Goal: Task Accomplishment & Management: Complete application form

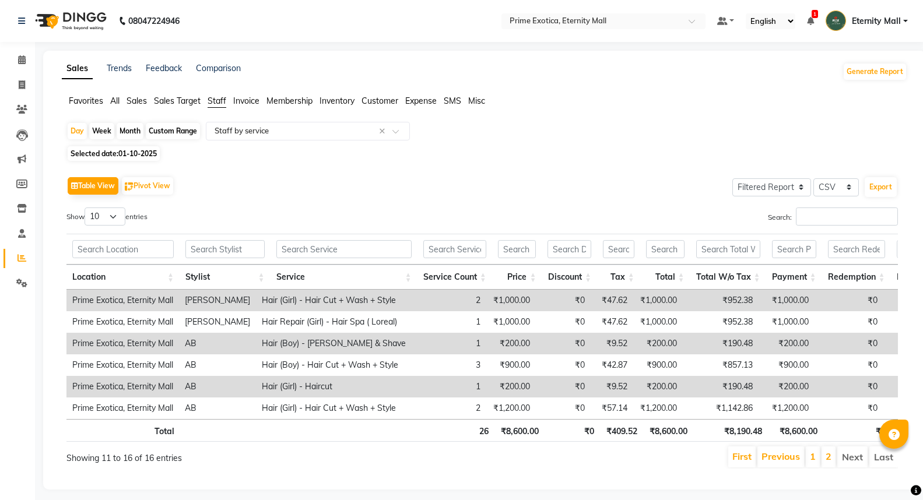
select select "filtered_report"
select select "csv"
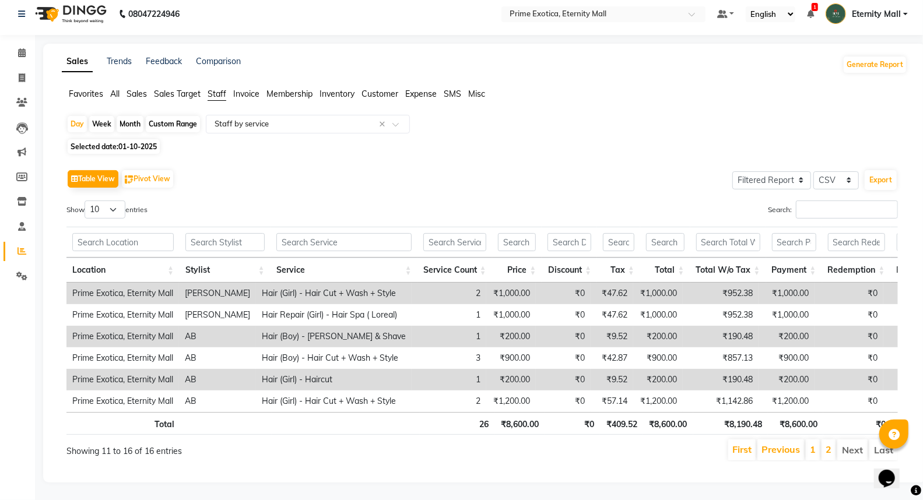
scroll to position [26, 0]
click at [14, 72] on span at bounding box center [22, 78] width 20 height 13
select select "service"
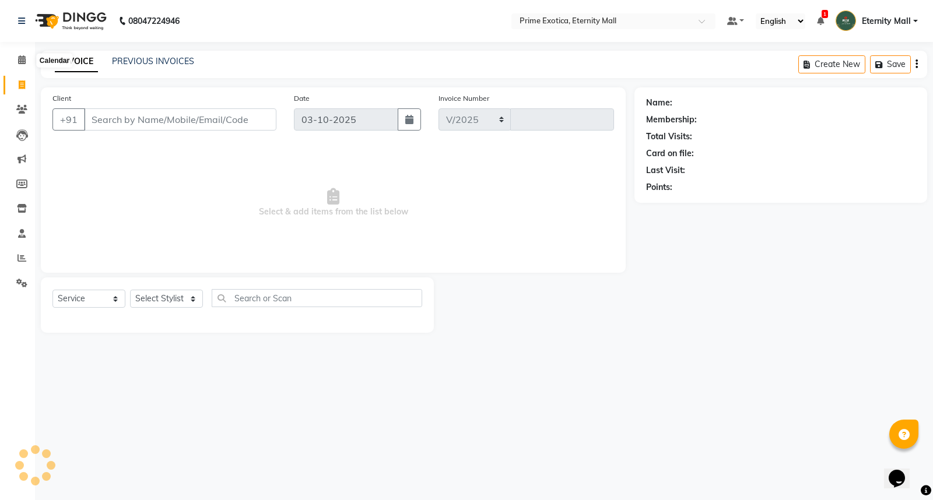
select select "5774"
type input "3888"
click at [143, 114] on input "Client" at bounding box center [180, 119] width 192 height 22
type input "[PERSON_NAME]"
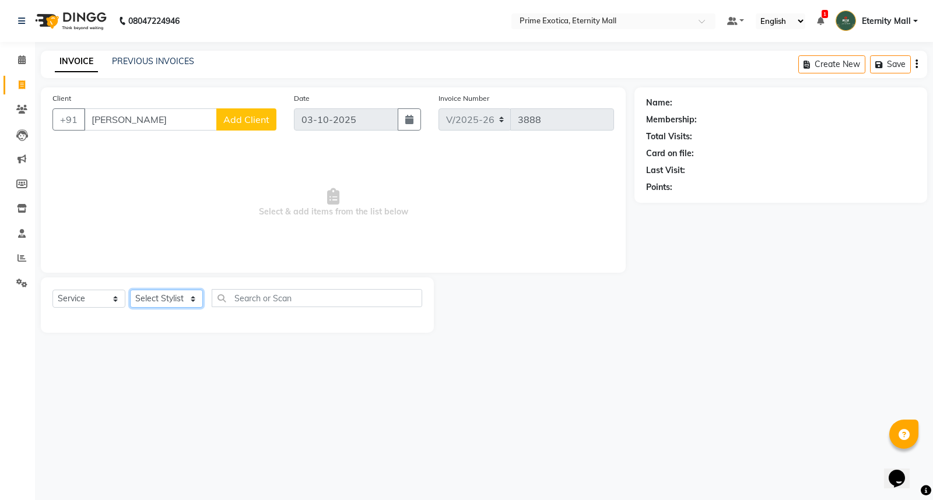
click at [180, 306] on select "Select Stylist AB ADMIN ajay vikram lakshane Isha [PERSON_NAME] [PERSON_NAME]" at bounding box center [166, 299] width 73 height 18
click at [138, 422] on div "08047224946 Select Location × Prime Exotica, Eternity Mall Default Panel My Pan…" at bounding box center [466, 250] width 933 height 500
click at [257, 294] on input "text" at bounding box center [317, 298] width 211 height 18
type input "cut"
click at [398, 418] on div "08047224946 Select Location × Prime Exotica, Eternity Mall Default Panel My Pan…" at bounding box center [466, 250] width 933 height 500
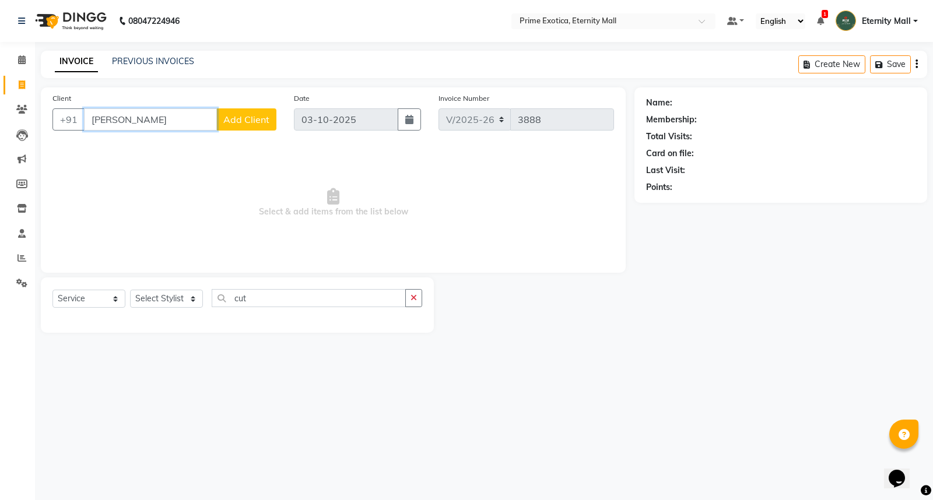
click at [147, 125] on input "[PERSON_NAME]" at bounding box center [150, 119] width 133 height 22
type input "c"
click at [135, 137] on button "jaya . 7397915 193" at bounding box center [141, 146] width 115 height 19
type input "7397915193"
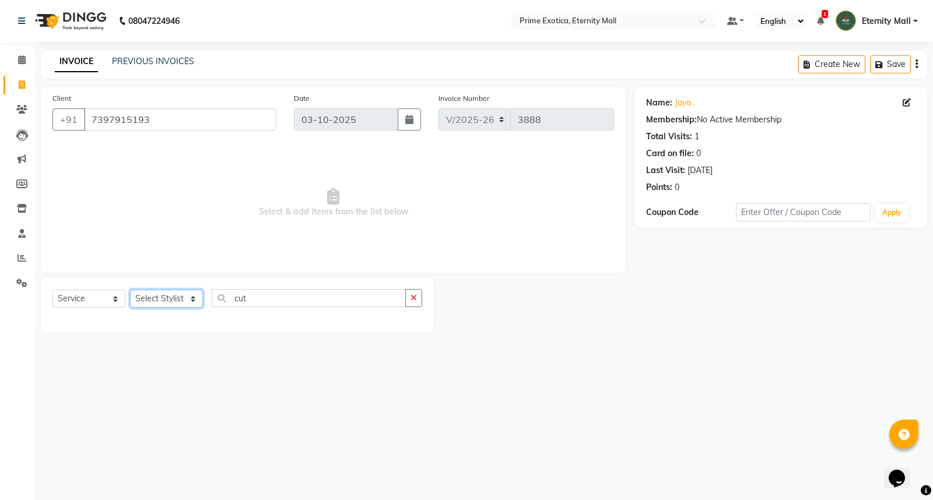
click at [181, 293] on select "Select Stylist AB ADMIN ajay vikram lakshane Isha [PERSON_NAME] [PERSON_NAME]" at bounding box center [166, 299] width 73 height 18
select select "36457"
click at [130, 290] on select "Select Stylist AB ADMIN ajay vikram lakshane Isha [PERSON_NAME] [PERSON_NAME]" at bounding box center [166, 299] width 73 height 18
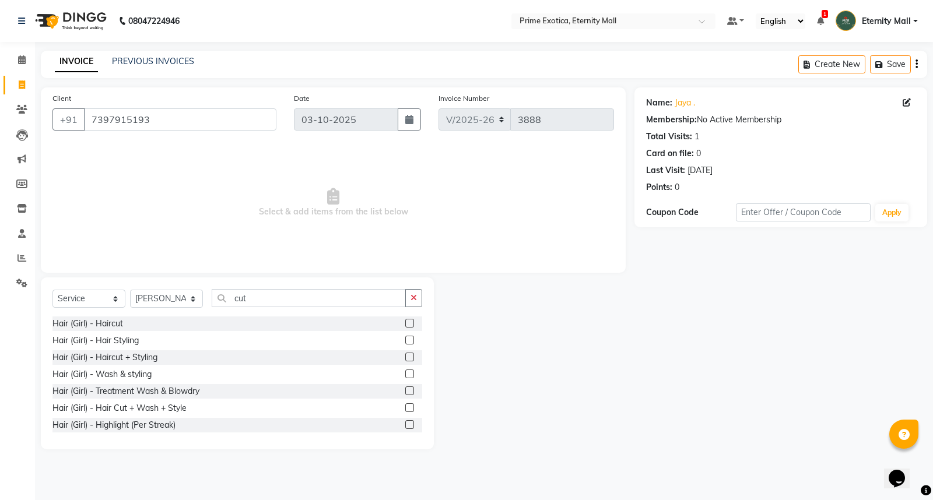
click at [405, 318] on div at bounding box center [413, 324] width 17 height 15
click at [405, 323] on label at bounding box center [409, 323] width 9 height 9
click at [405, 323] on input "checkbox" at bounding box center [409, 324] width 8 height 8
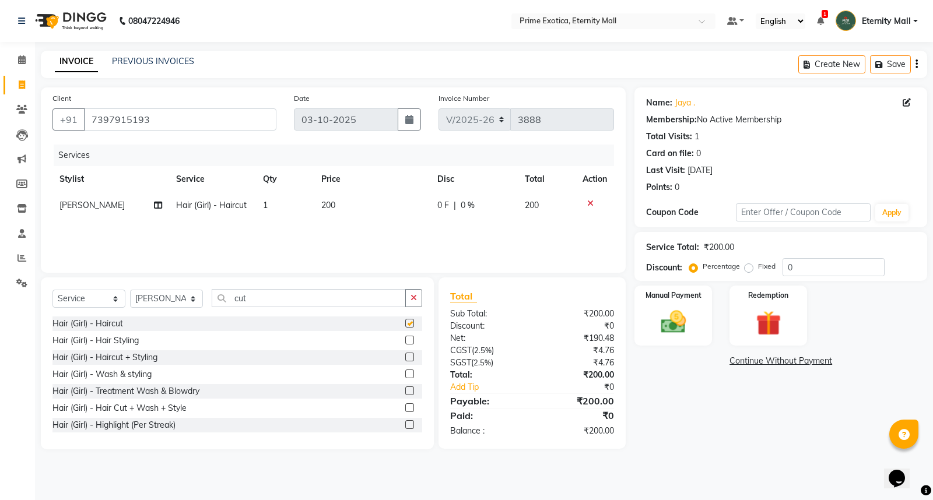
checkbox input "false"
click at [339, 214] on td "200" at bounding box center [372, 205] width 116 height 26
select select "36457"
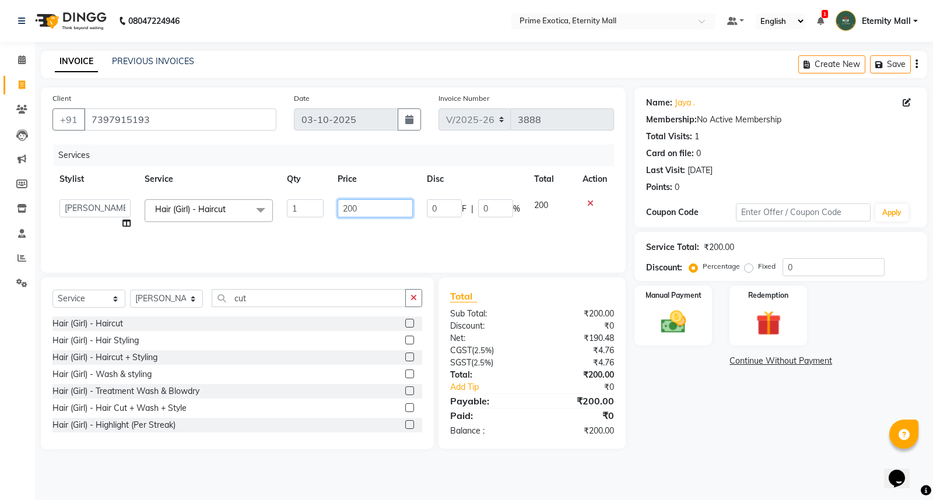
click at [356, 212] on input "200" at bounding box center [375, 208] width 75 height 18
type input "2"
type input "300"
click at [681, 306] on div "Manual Payment" at bounding box center [673, 316] width 80 height 62
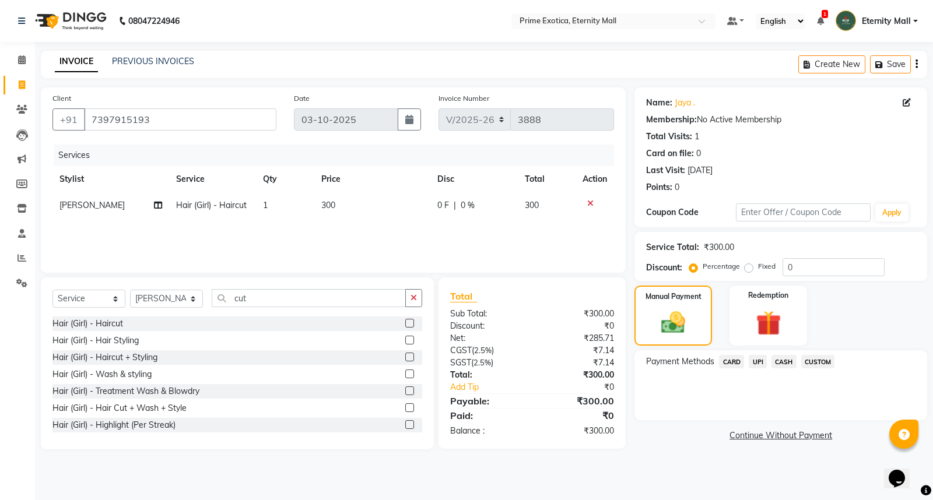
click at [775, 360] on span "CASH" at bounding box center [784, 361] width 25 height 13
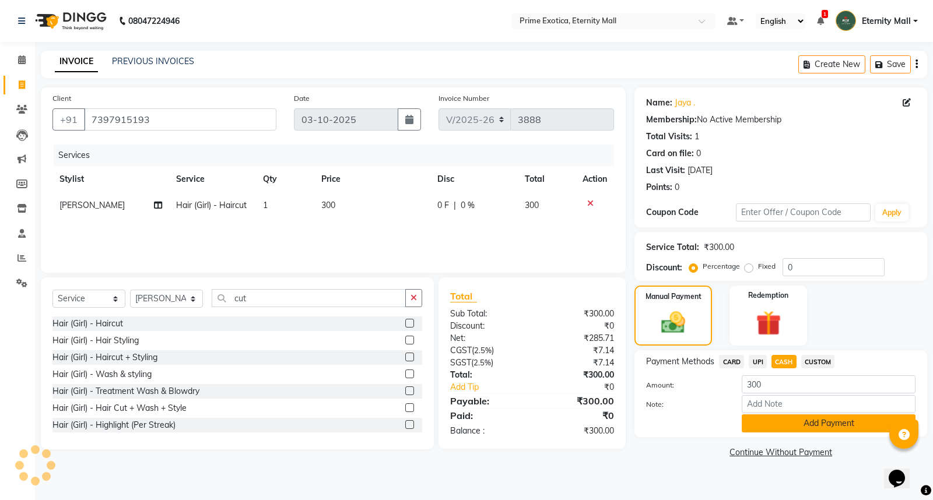
click at [807, 418] on button "Add Payment" at bounding box center [829, 424] width 174 height 18
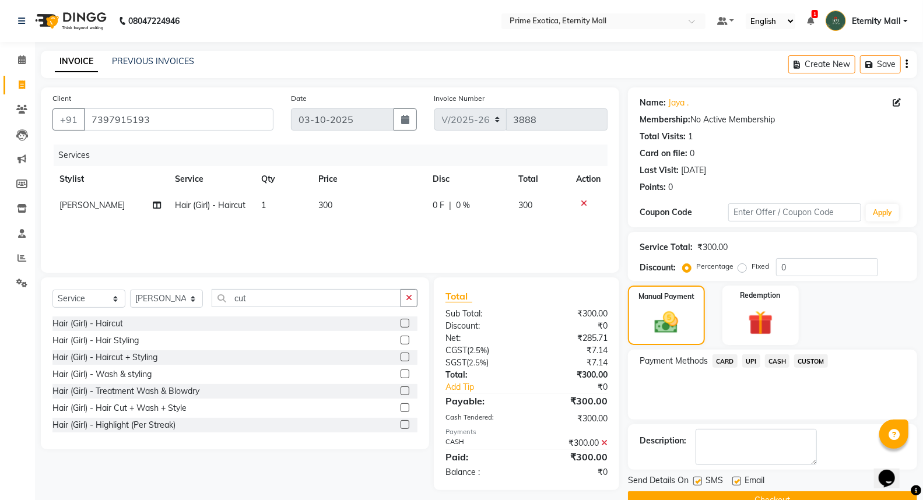
scroll to position [26, 0]
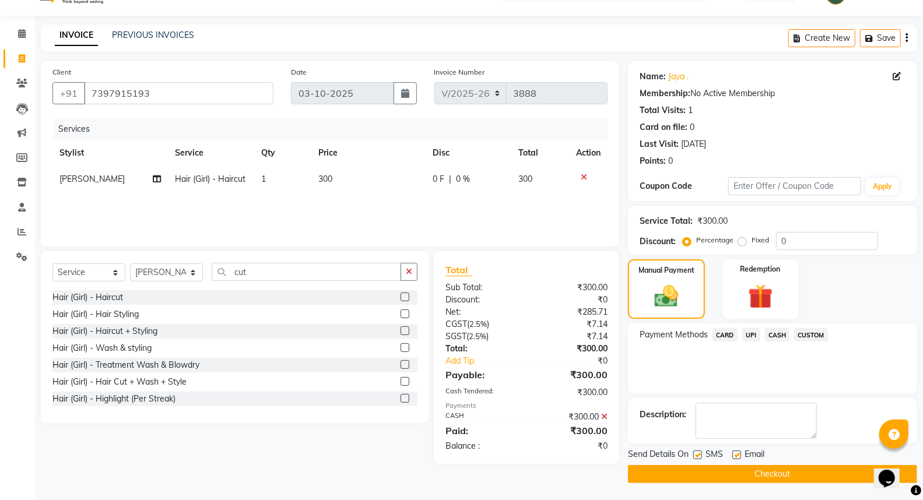
click at [799, 469] on button "Checkout" at bounding box center [772, 474] width 289 height 18
